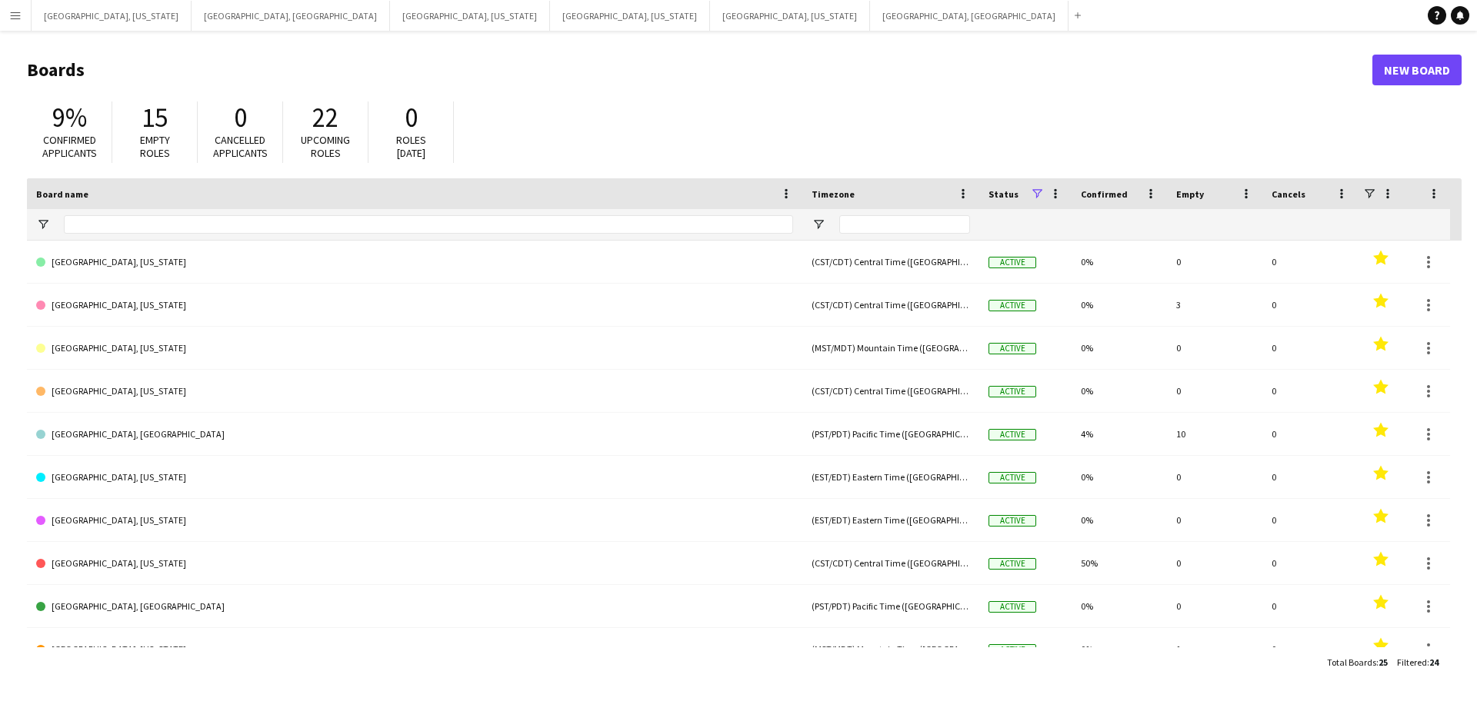
click at [0, 15] on button "Menu" at bounding box center [15, 15] width 31 height 31
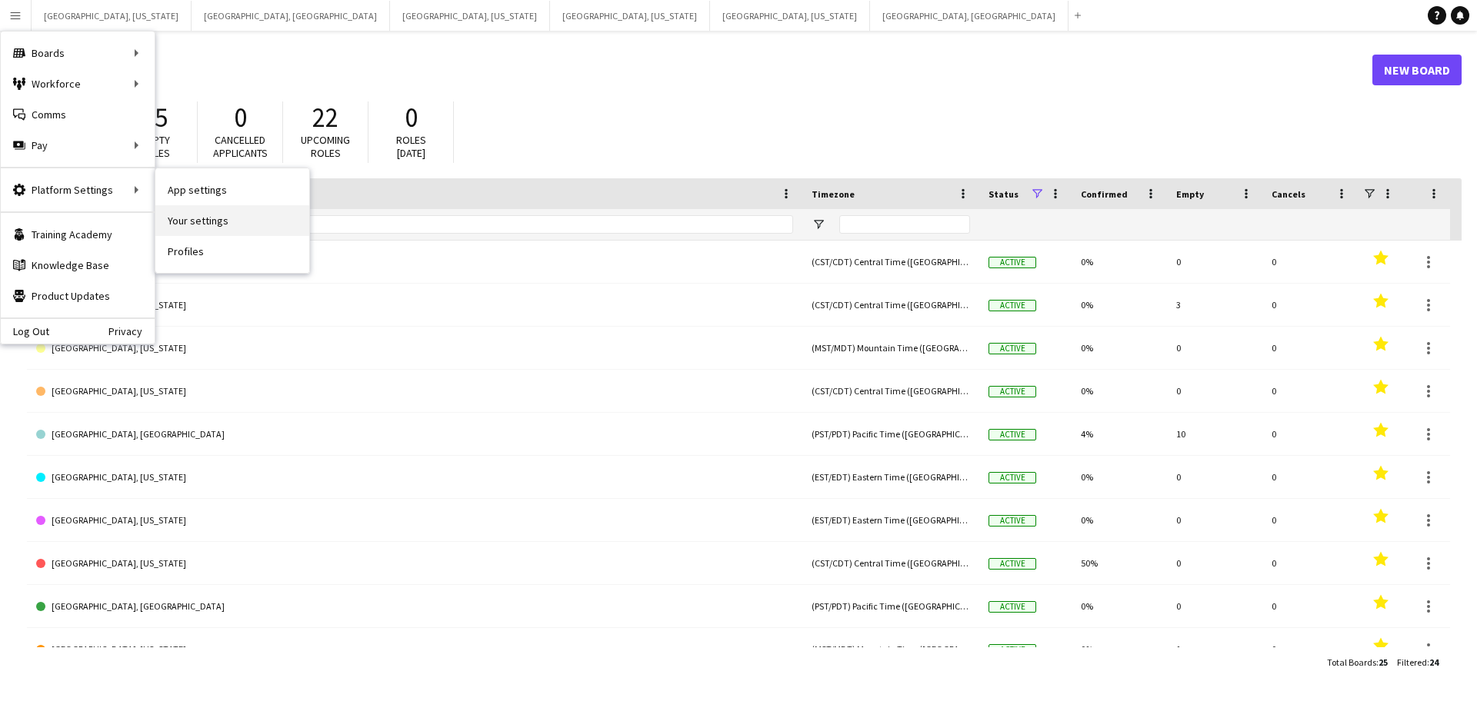
click at [243, 218] on link "Your settings" at bounding box center [232, 220] width 154 height 31
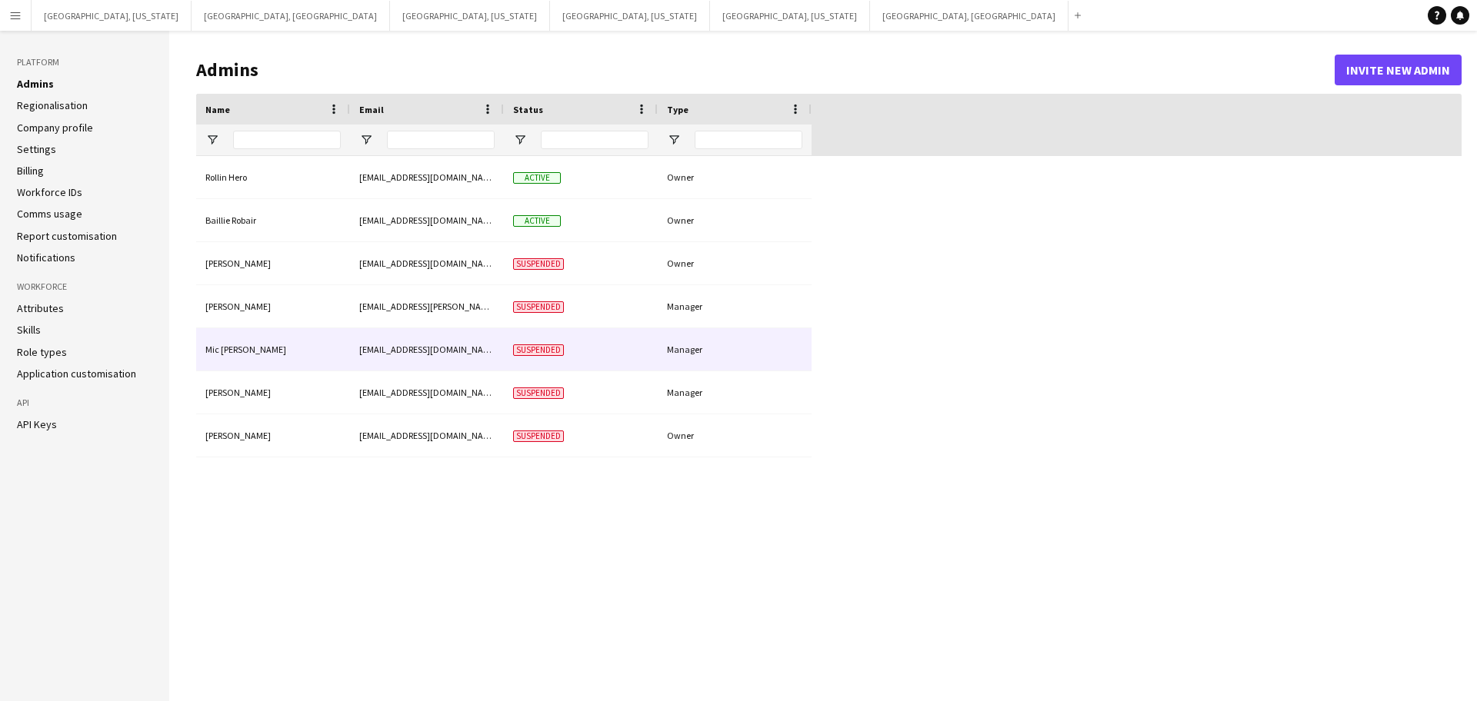
type input "**********"
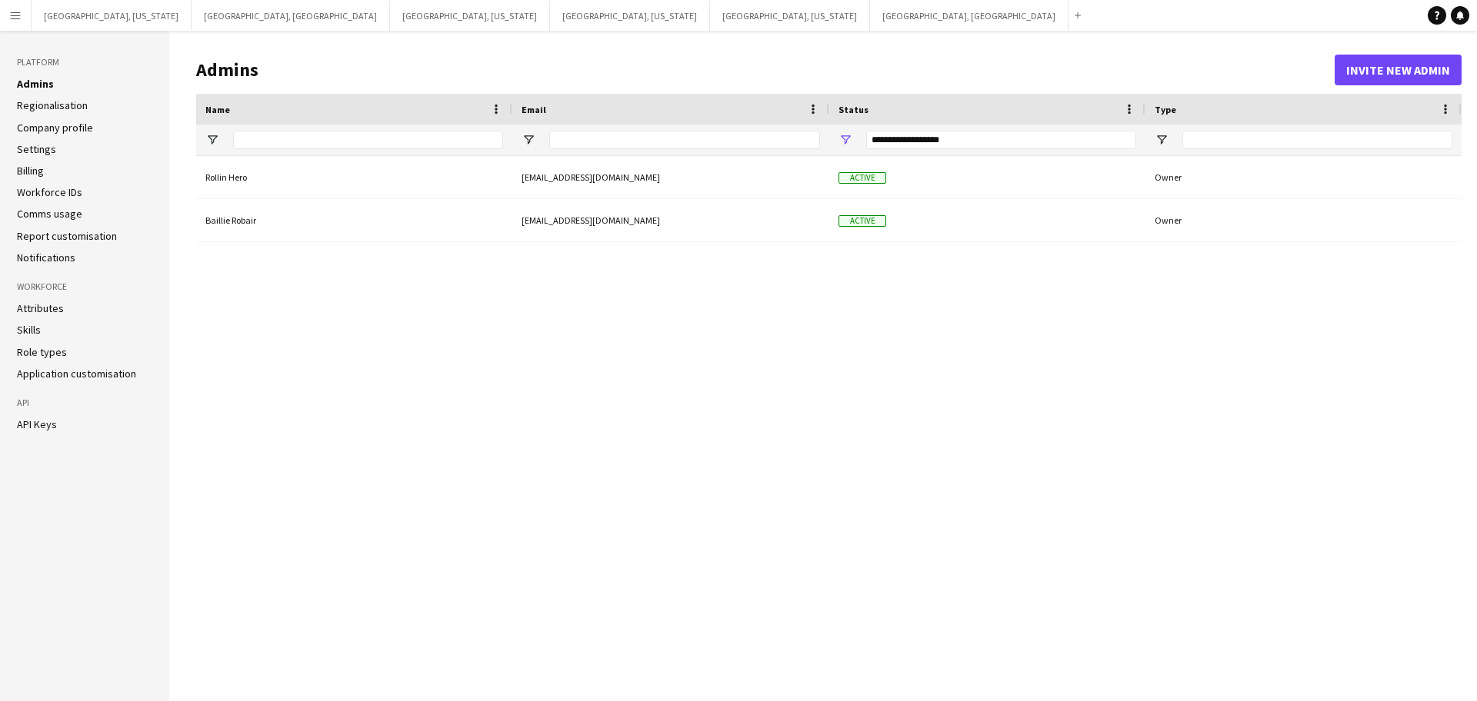
click at [9, 12] on app-icon "Menu" at bounding box center [15, 15] width 12 height 12
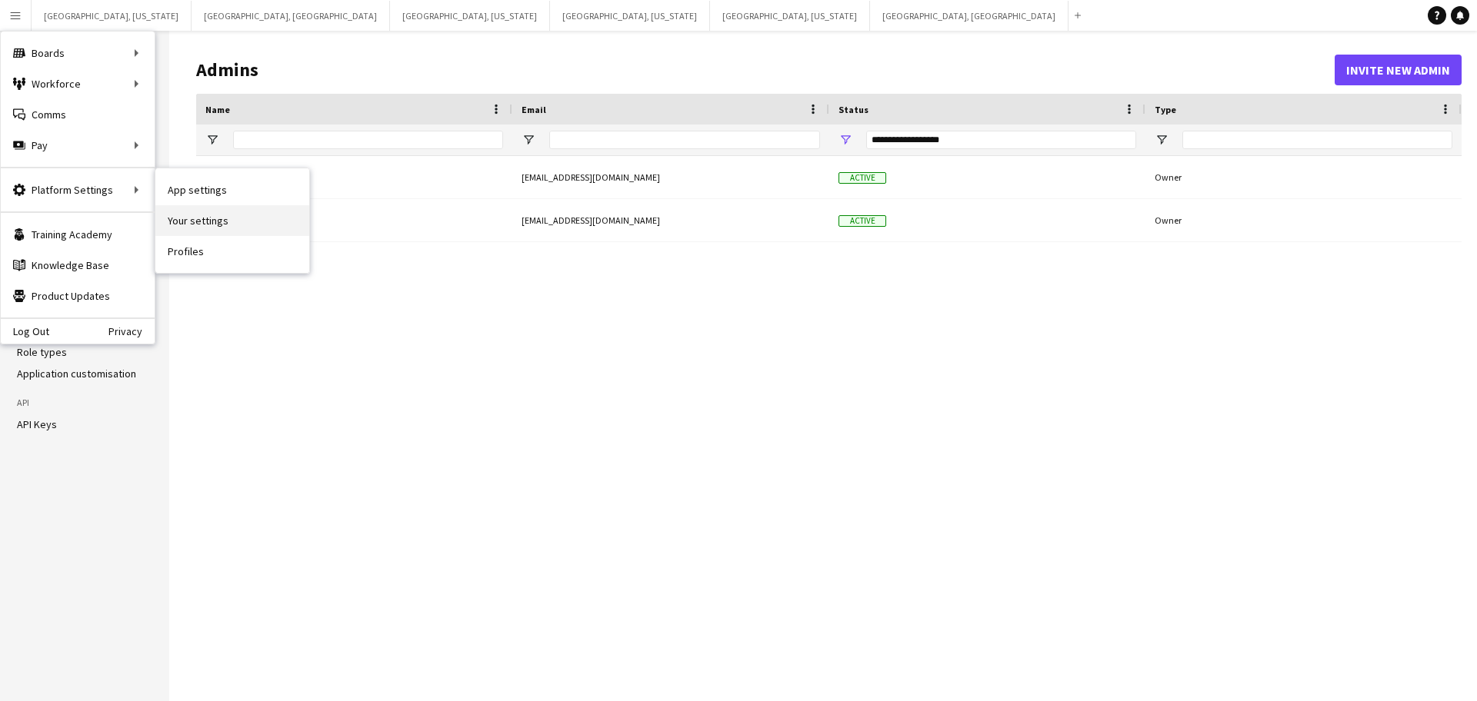
click at [215, 225] on link "Your settings" at bounding box center [232, 220] width 154 height 31
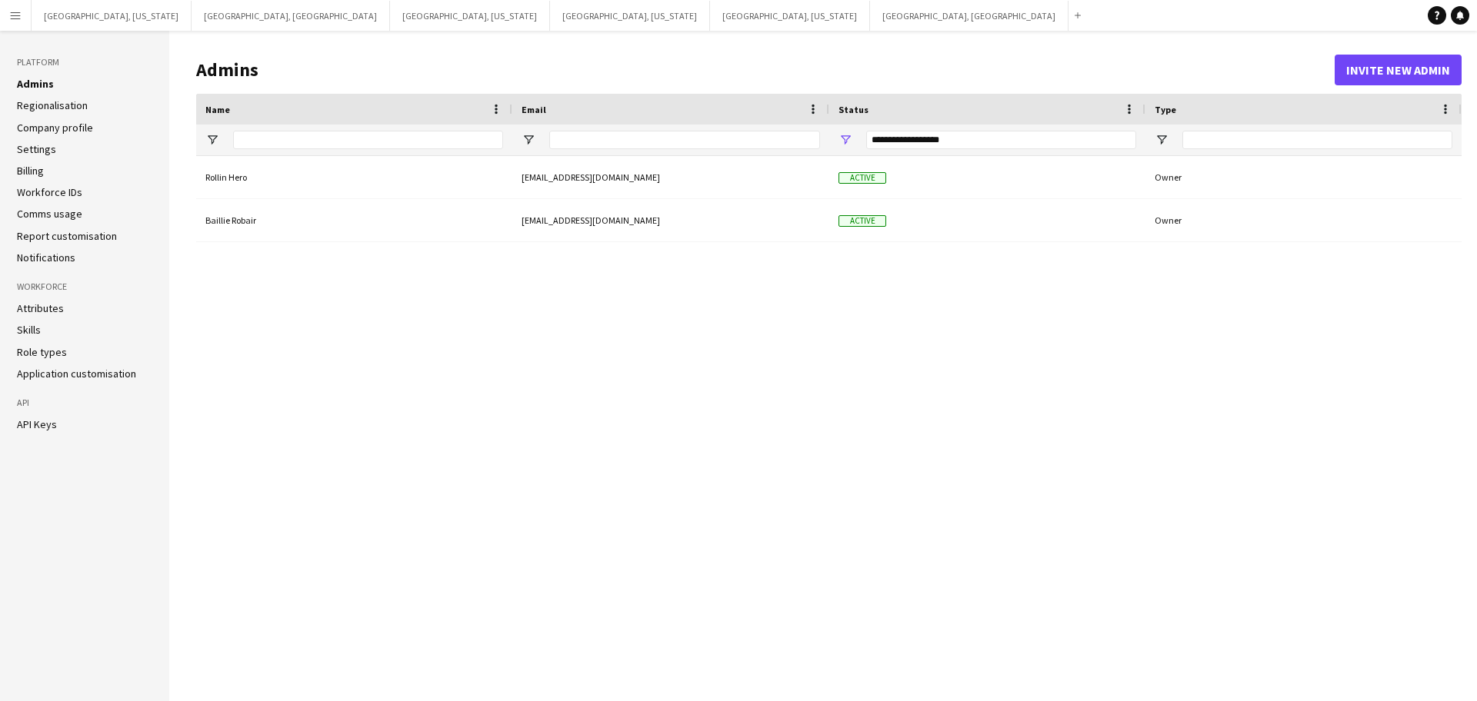
click at [45, 153] on link "Settings" at bounding box center [36, 149] width 39 height 14
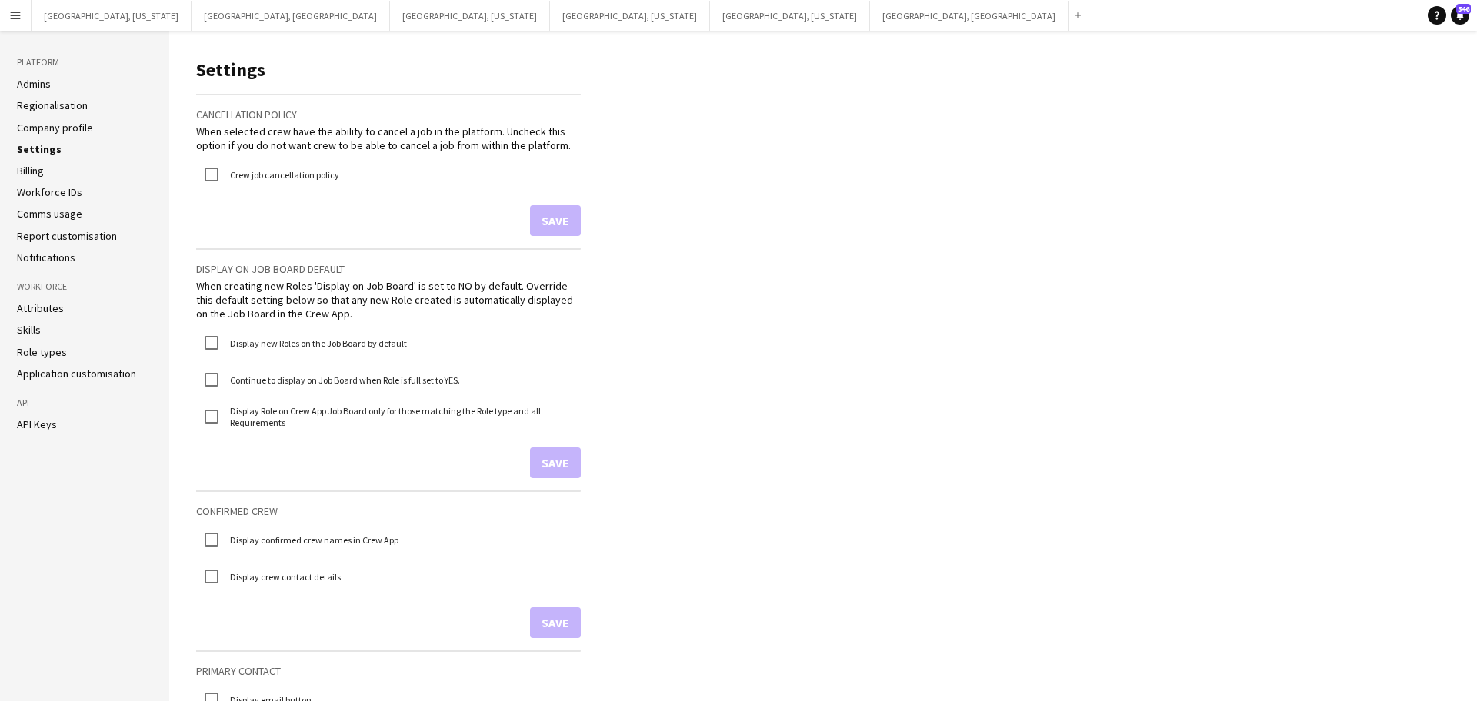
click at [42, 352] on link "Role types" at bounding box center [42, 352] width 50 height 14
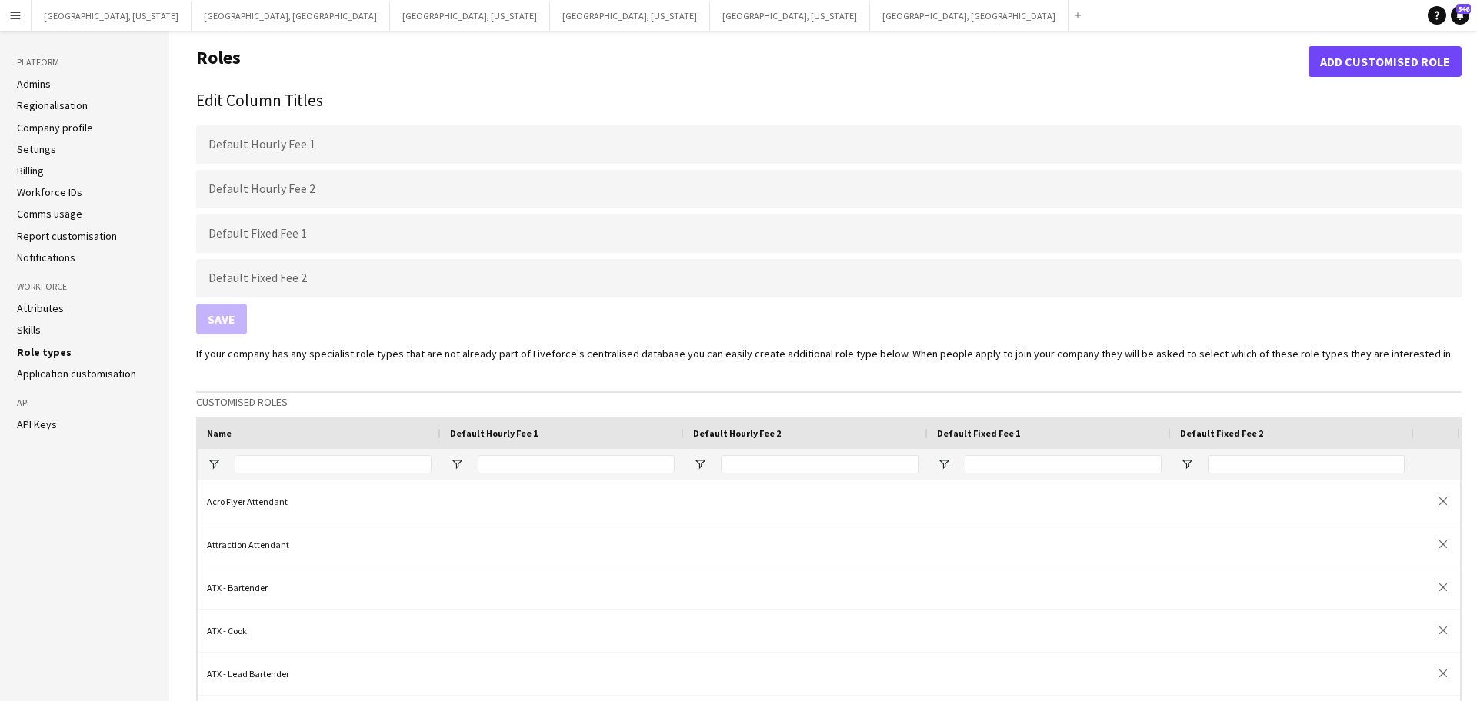
click at [48, 371] on link "Application customisation" at bounding box center [76, 374] width 119 height 14
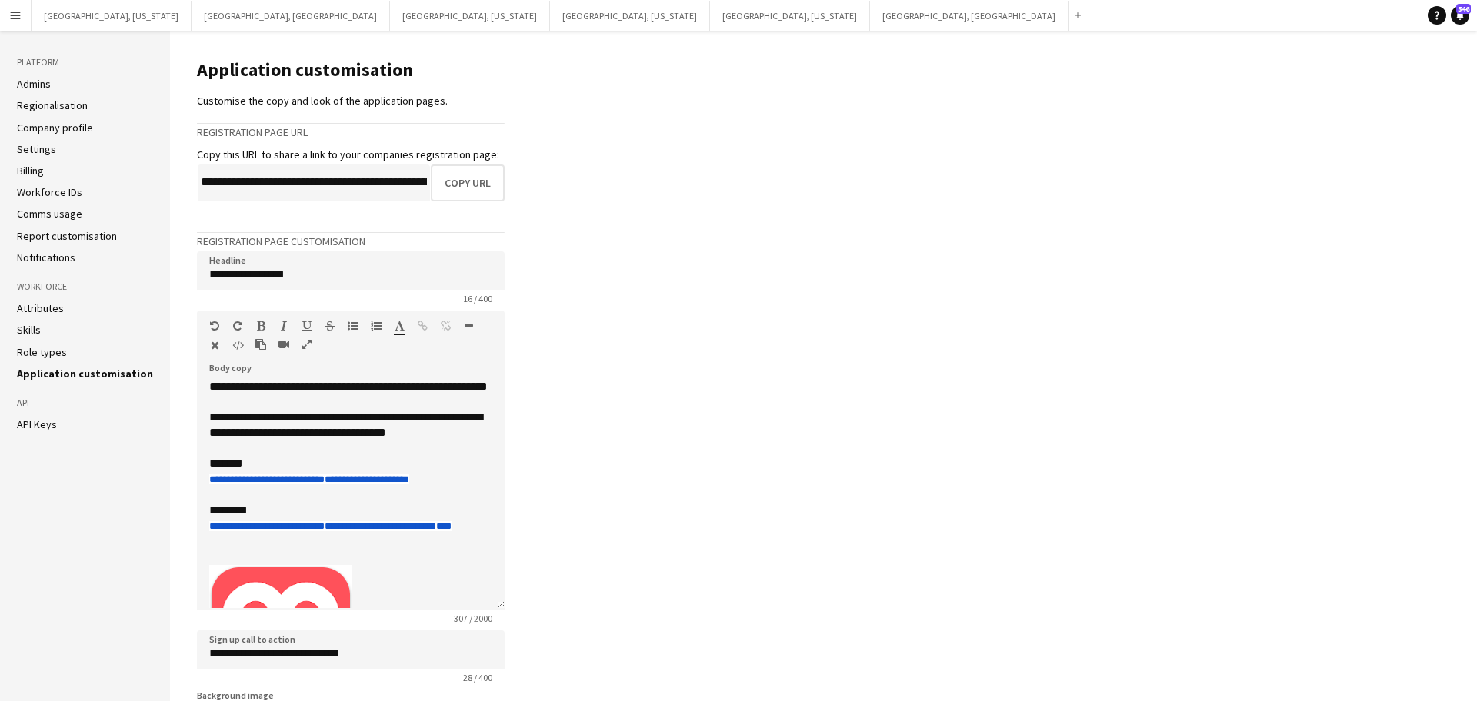
click at [44, 258] on link "Notifications" at bounding box center [46, 258] width 58 height 14
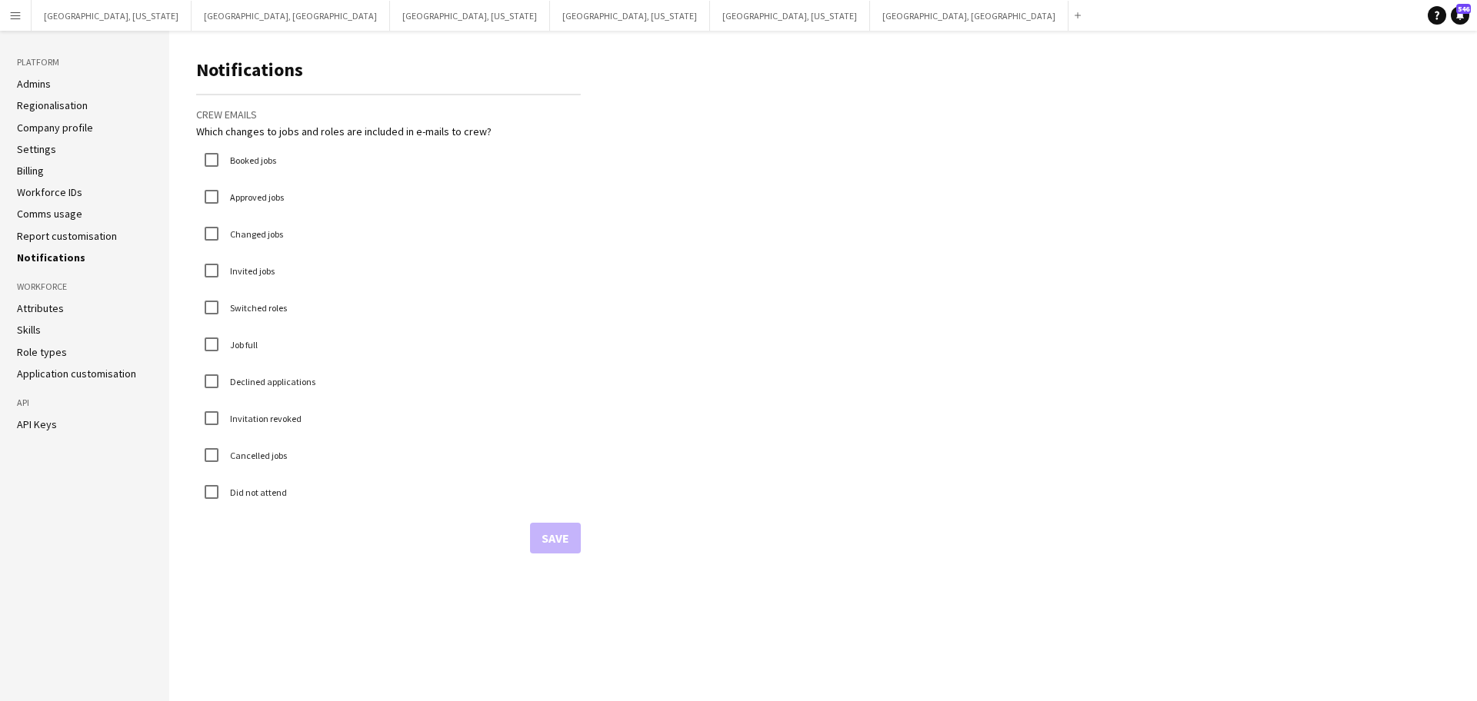
click at [49, 233] on link "Report customisation" at bounding box center [67, 236] width 100 height 14
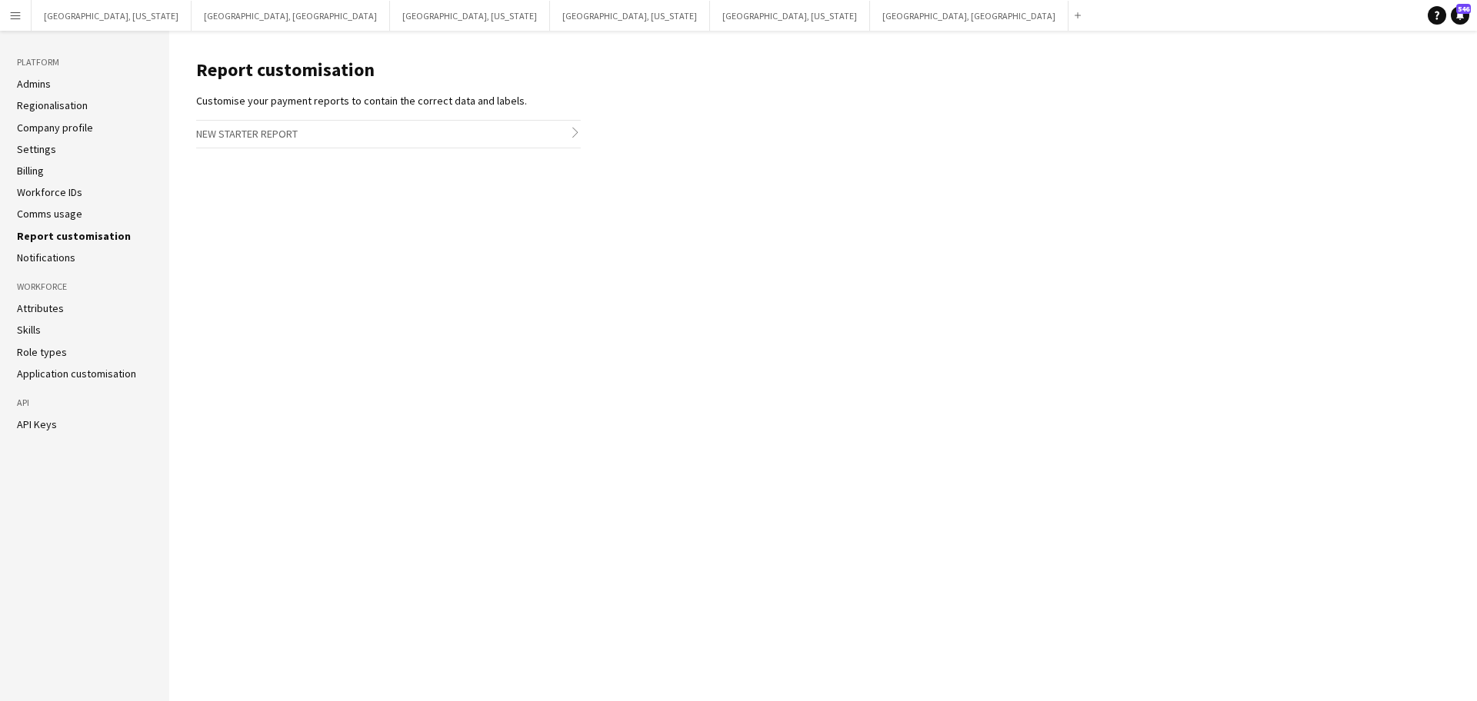
click at [48, 210] on link "Comms usage" at bounding box center [49, 214] width 65 height 14
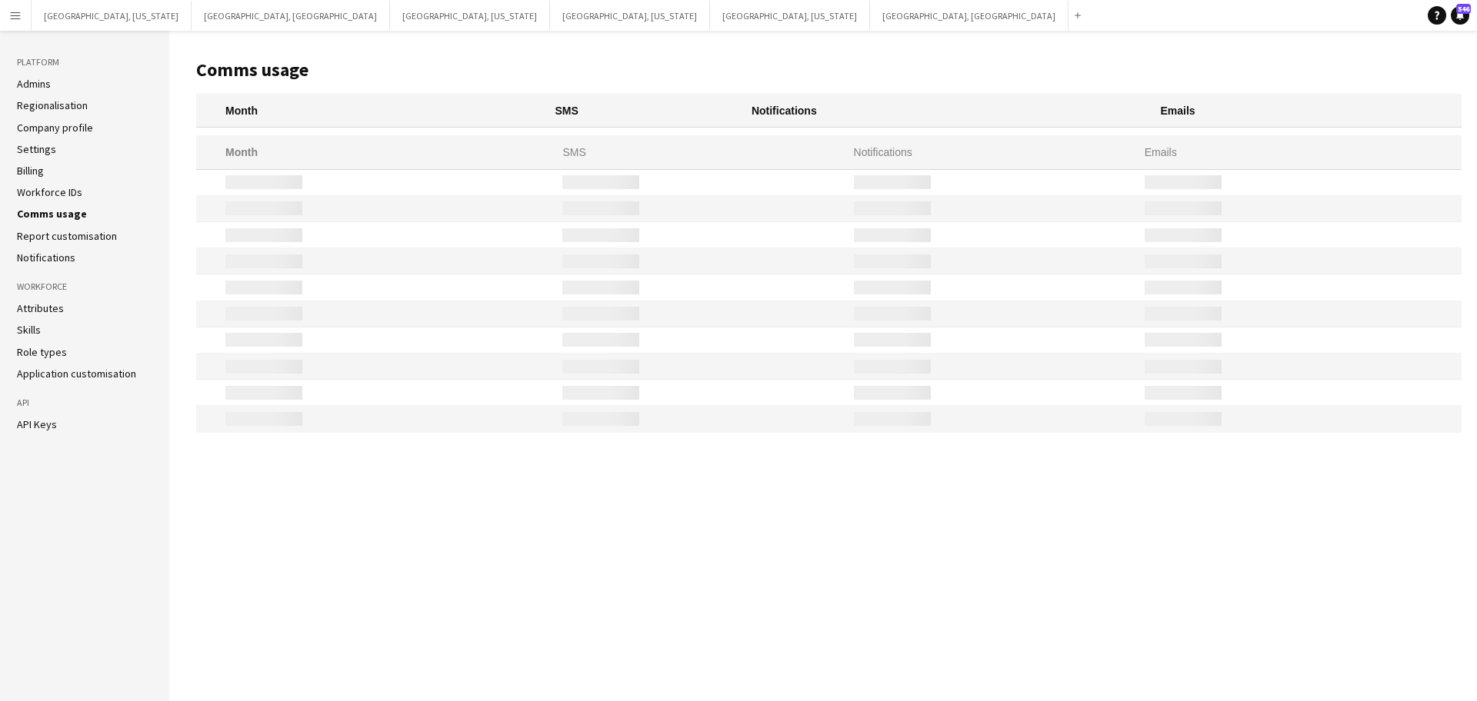
click at [45, 261] on link "Notifications" at bounding box center [46, 258] width 58 height 14
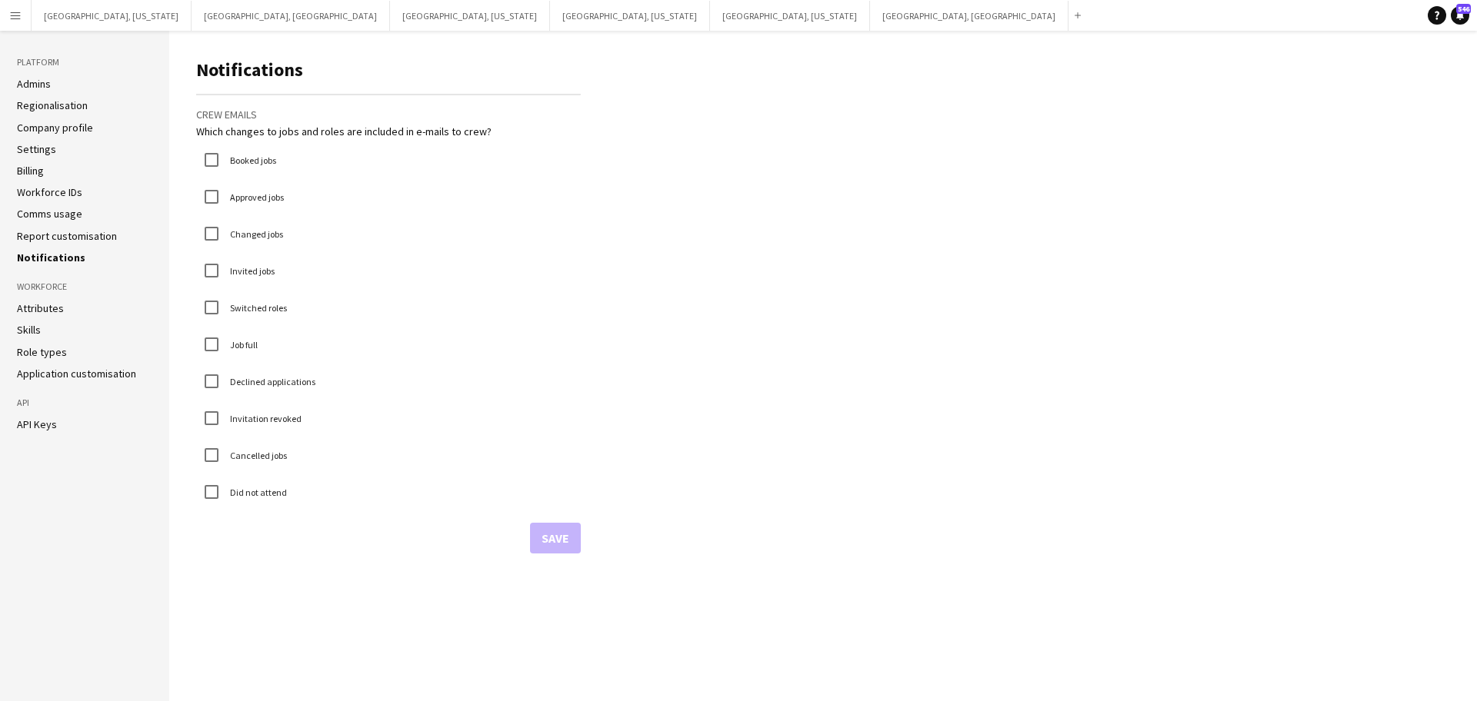
click at [4, 12] on button "Menu" at bounding box center [15, 15] width 31 height 31
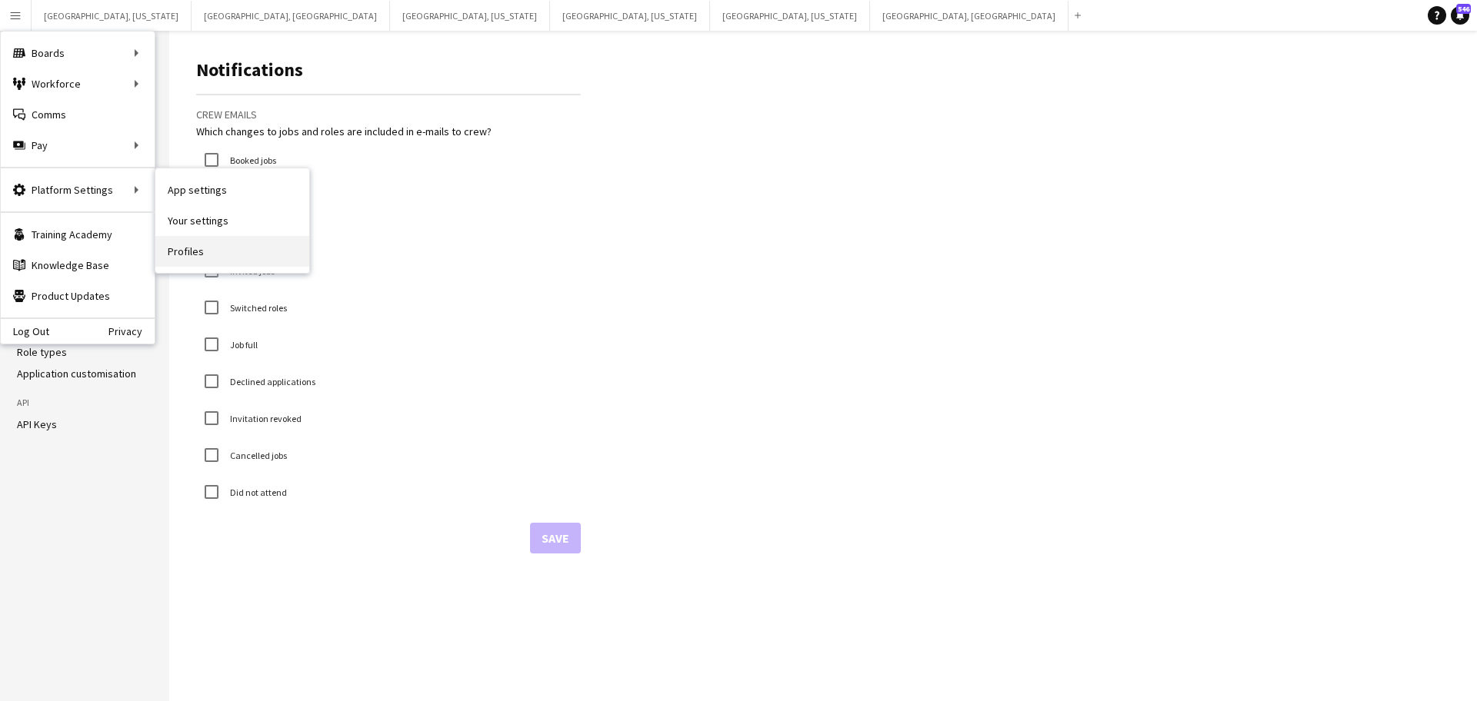
click at [232, 254] on link "Profiles" at bounding box center [232, 251] width 154 height 31
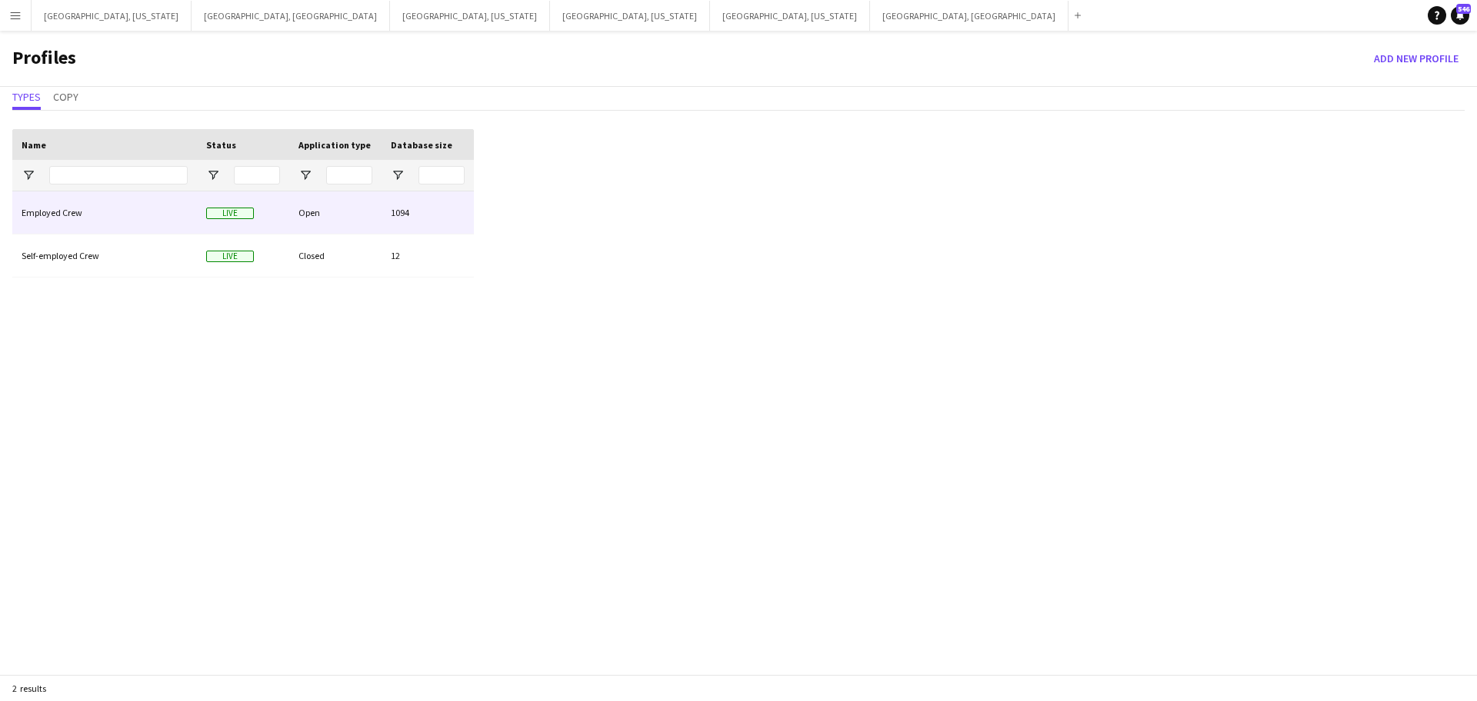
click at [106, 219] on div "Employed Crew" at bounding box center [104, 213] width 185 height 42
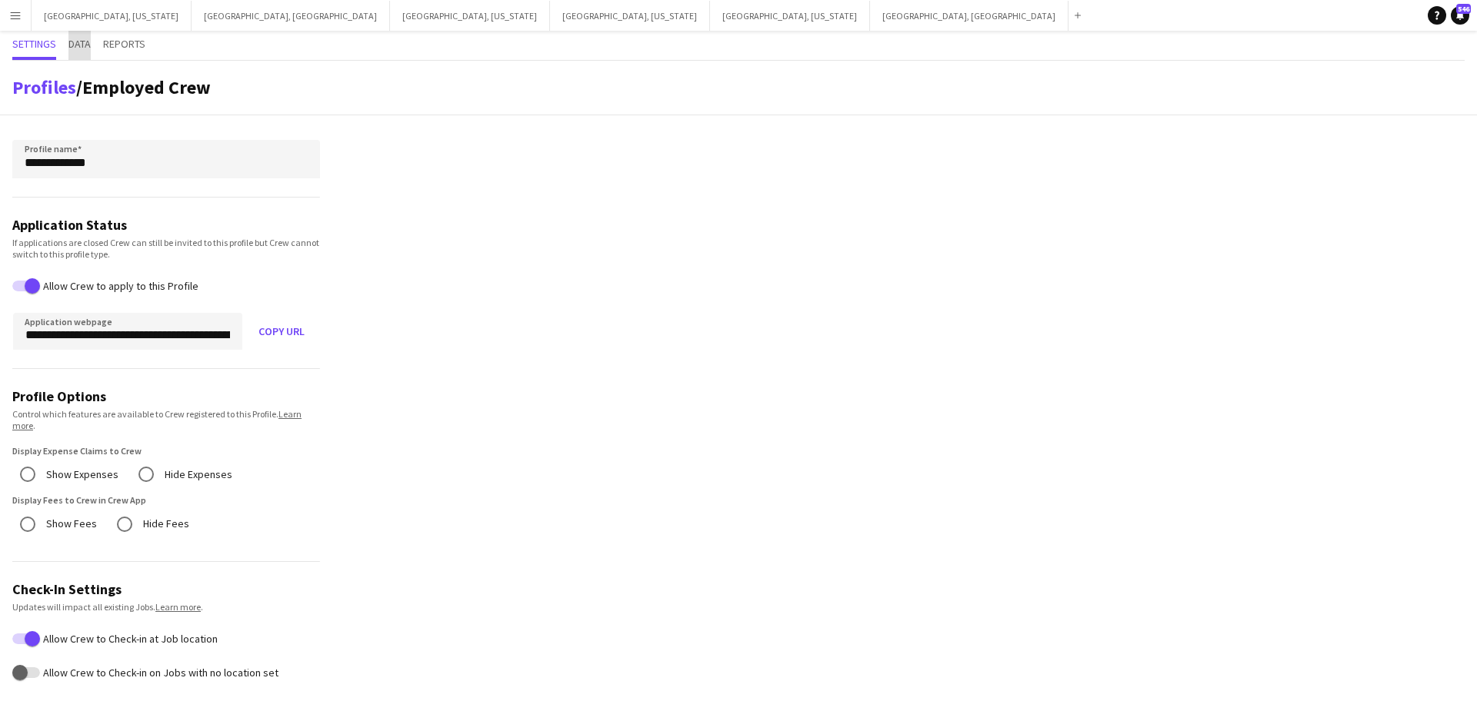
click at [87, 45] on span "Data" at bounding box center [79, 43] width 22 height 11
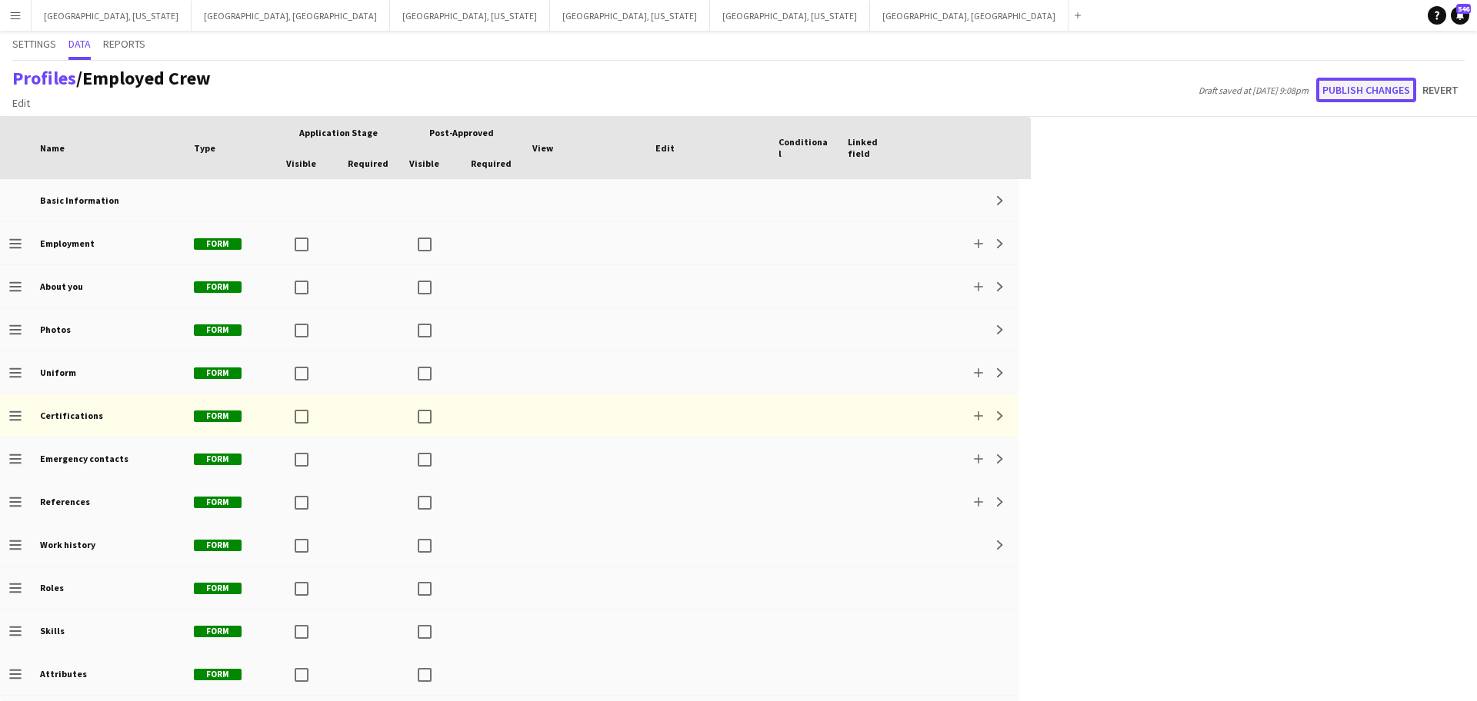
click at [1362, 83] on button "Publish changes" at bounding box center [1366, 90] width 100 height 25
